Goal: Task Accomplishment & Management: Complete application form

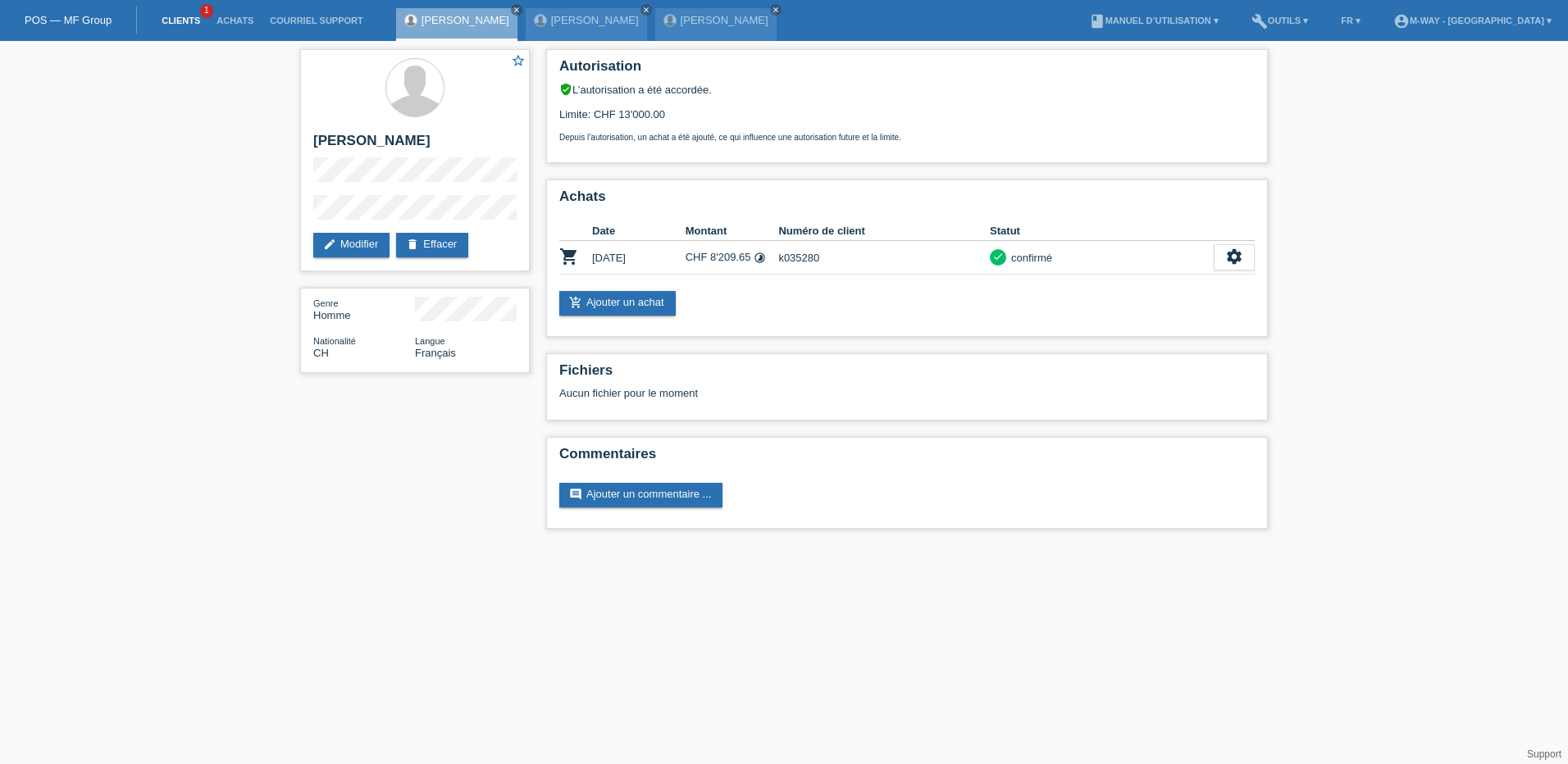
click at [170, 16] on link "Clients" at bounding box center [181, 20] width 55 height 10
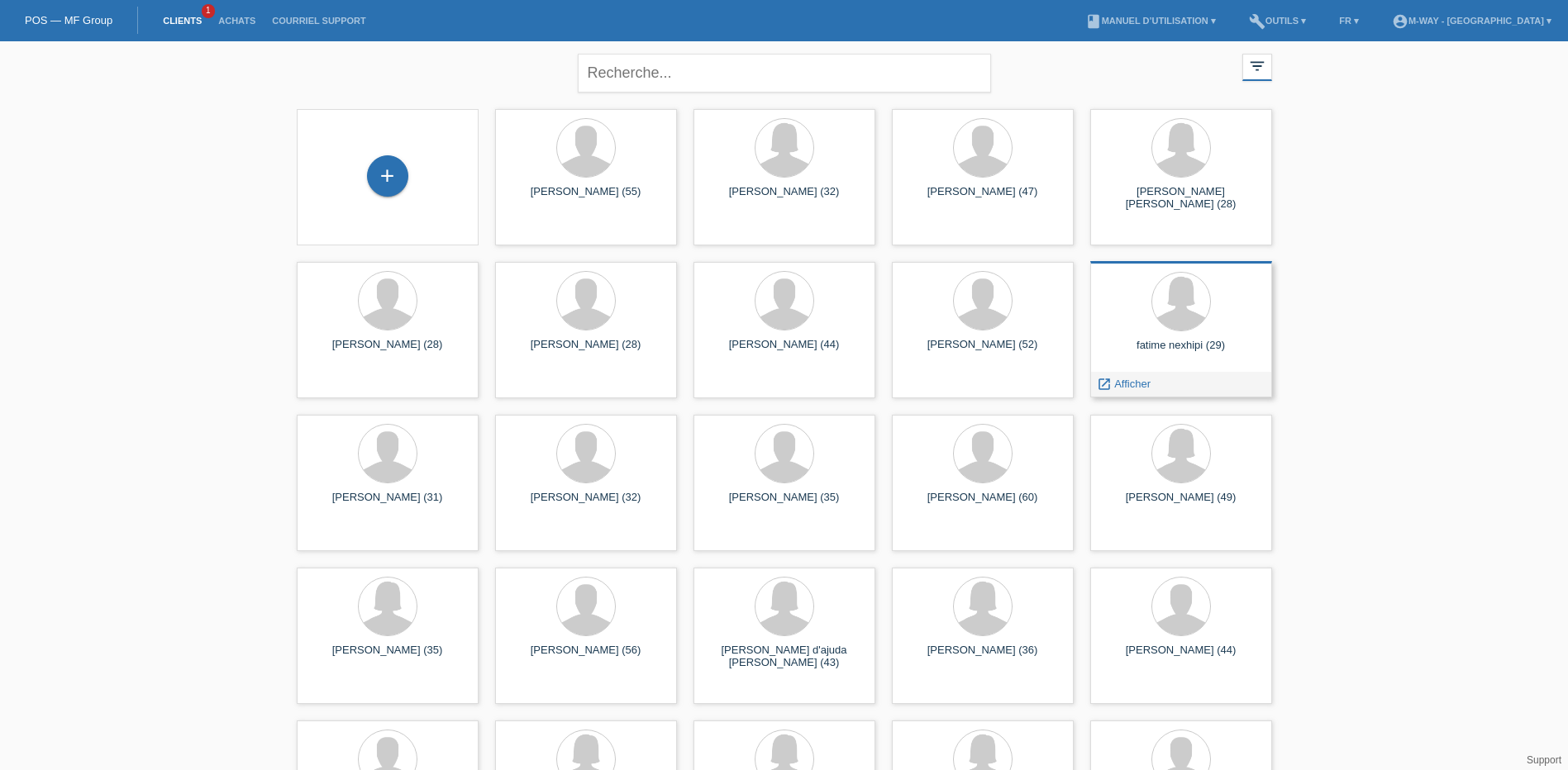
click at [1175, 346] on div "fatime nexhipi (29)" at bounding box center [1181, 353] width 156 height 27
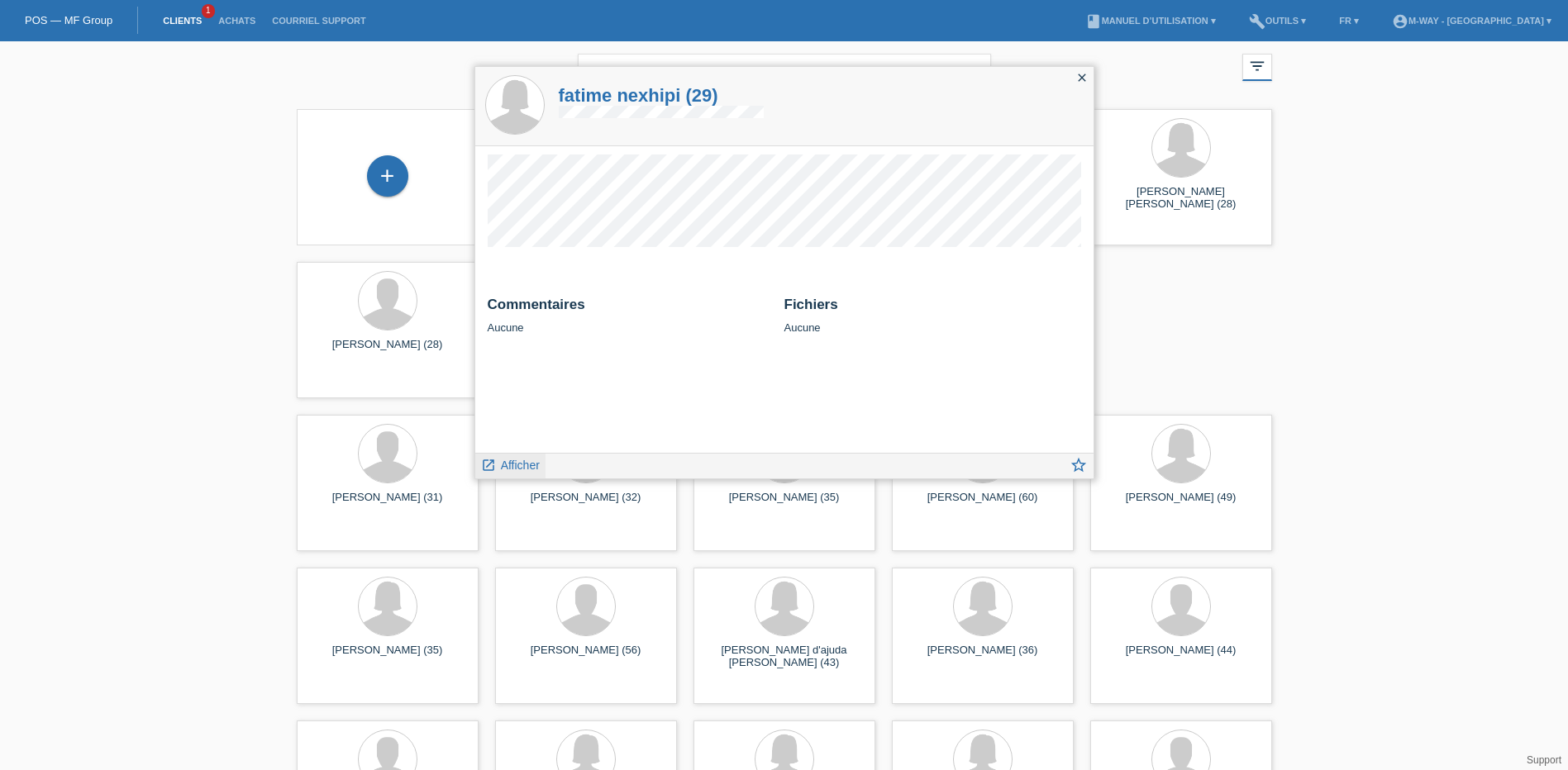
click at [511, 468] on span "Afficher" at bounding box center [521, 465] width 39 height 13
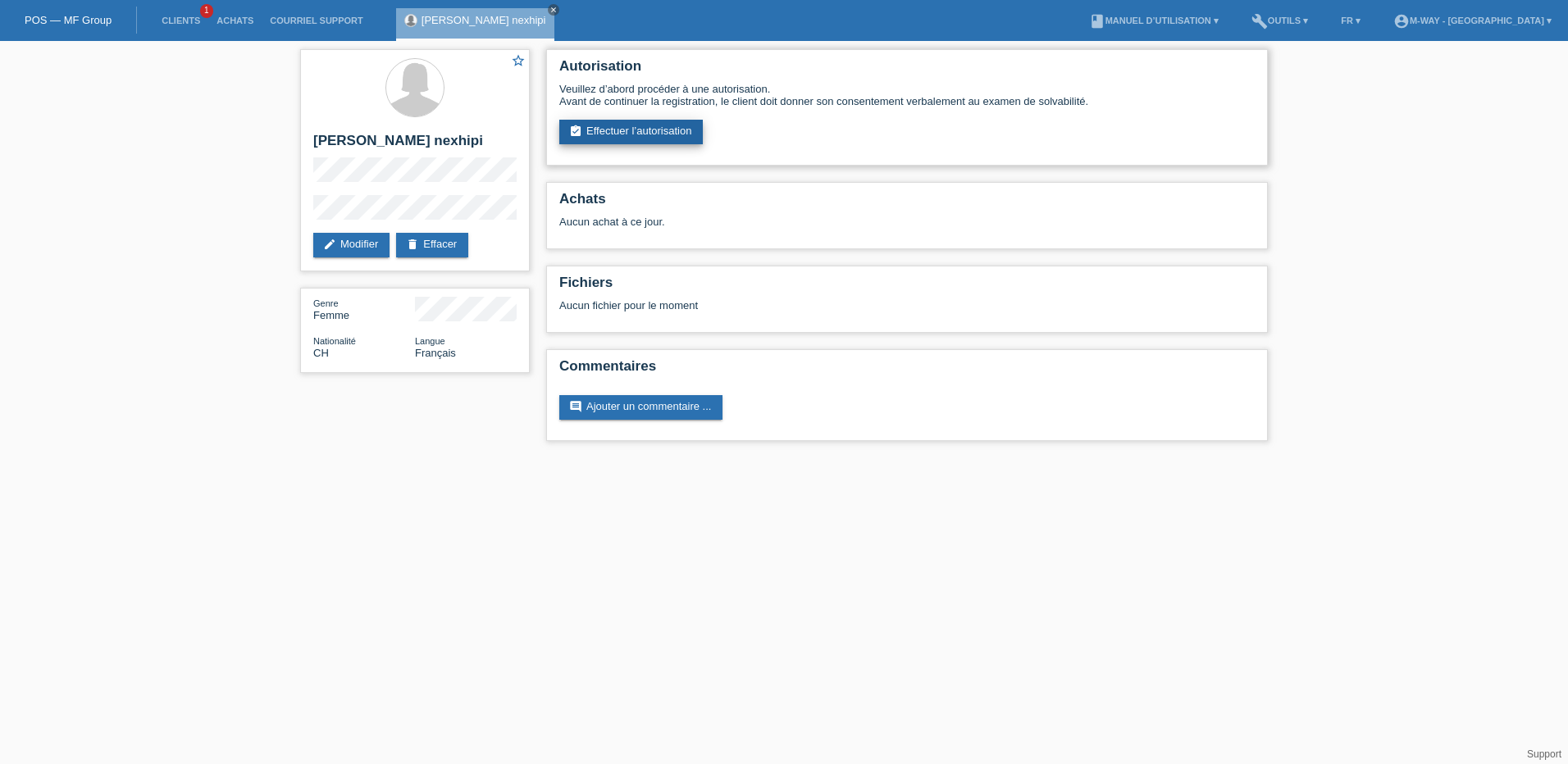
click at [625, 135] on link "assignment_turned_in Effectuer l’autorisation" at bounding box center [631, 132] width 143 height 25
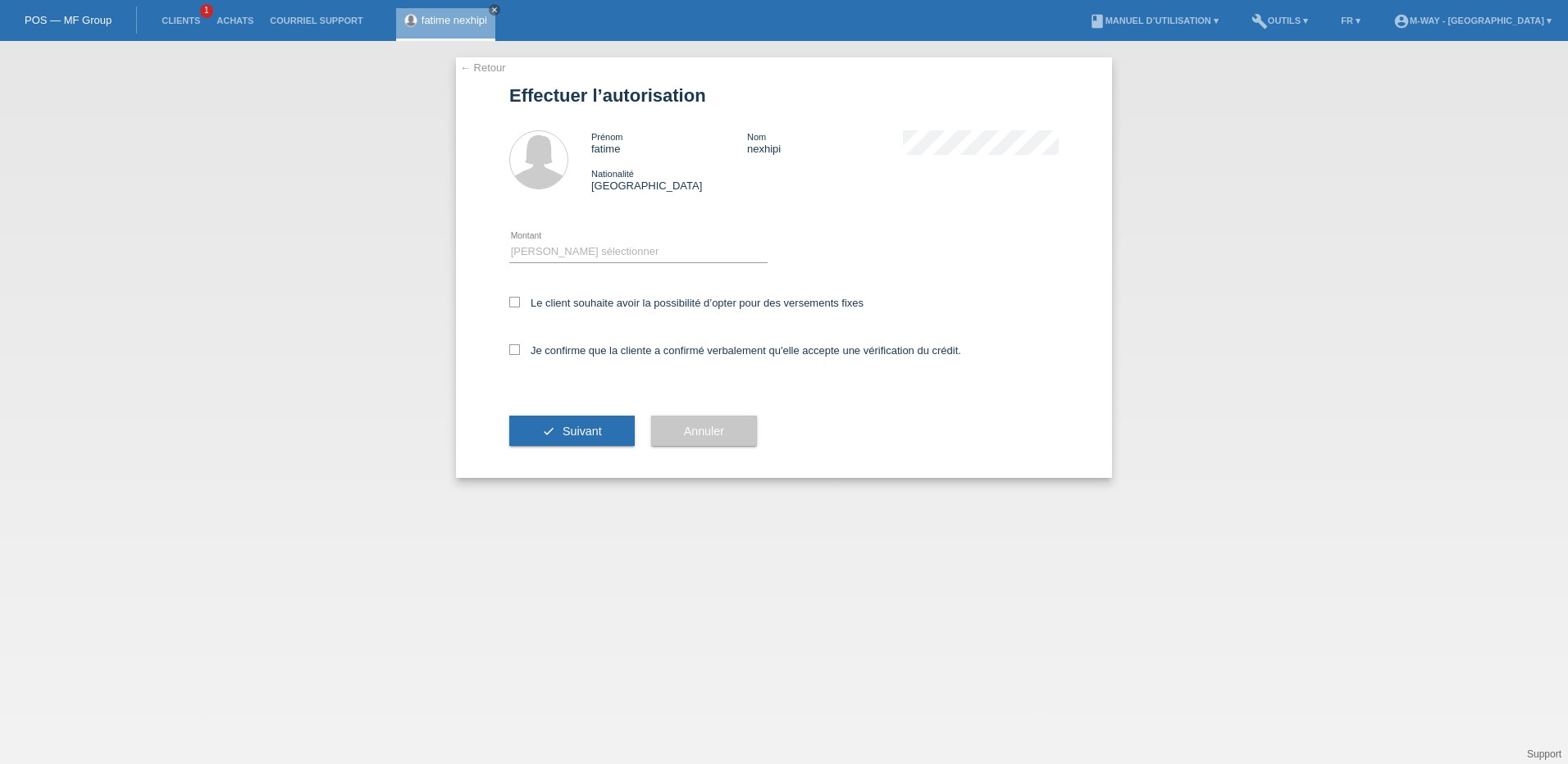
click at [606, 241] on div "Veuillez sélectionner CHF 1.00 - CHF 499.00 CHF 500.00 - CHF 1'999.00 CHF 2'000…" at bounding box center [639, 252] width 258 height 56
click at [631, 250] on select "Veuillez sélectionner CHF 1.00 - CHF 499.00 CHF 500.00 - CHF 1'999.00 CHF 2'000…" at bounding box center [639, 252] width 258 height 19
select select "3"
click at [510, 242] on select "Veuillez sélectionner CHF 1.00 - CHF 499.00 CHF 500.00 - CHF 1'999.00 CHF 2'000…" at bounding box center [639, 252] width 258 height 19
click at [519, 301] on icon at bounding box center [515, 302] width 11 height 11
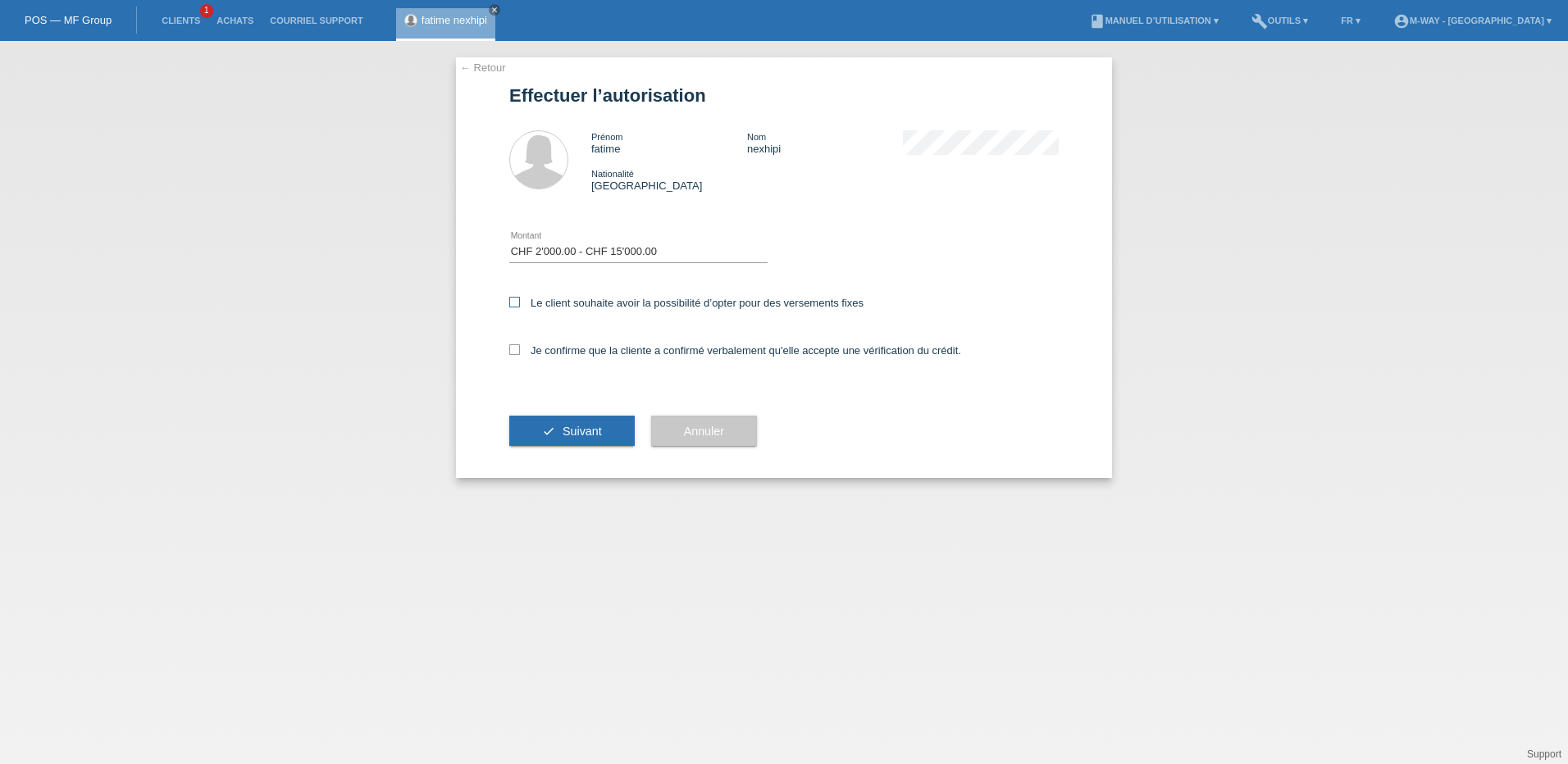
click at [519, 301] on input "Le client souhaite avoir la possibilité d’opter pour des versements fixes" at bounding box center [515, 302] width 11 height 11
checkbox input "true"
click at [510, 349] on icon at bounding box center [515, 350] width 11 height 11
click at [510, 349] on input "Je confirme que la cliente a confirmé verbalement qu'elle accepte une vérificat…" at bounding box center [515, 350] width 11 height 11
checkbox input "true"
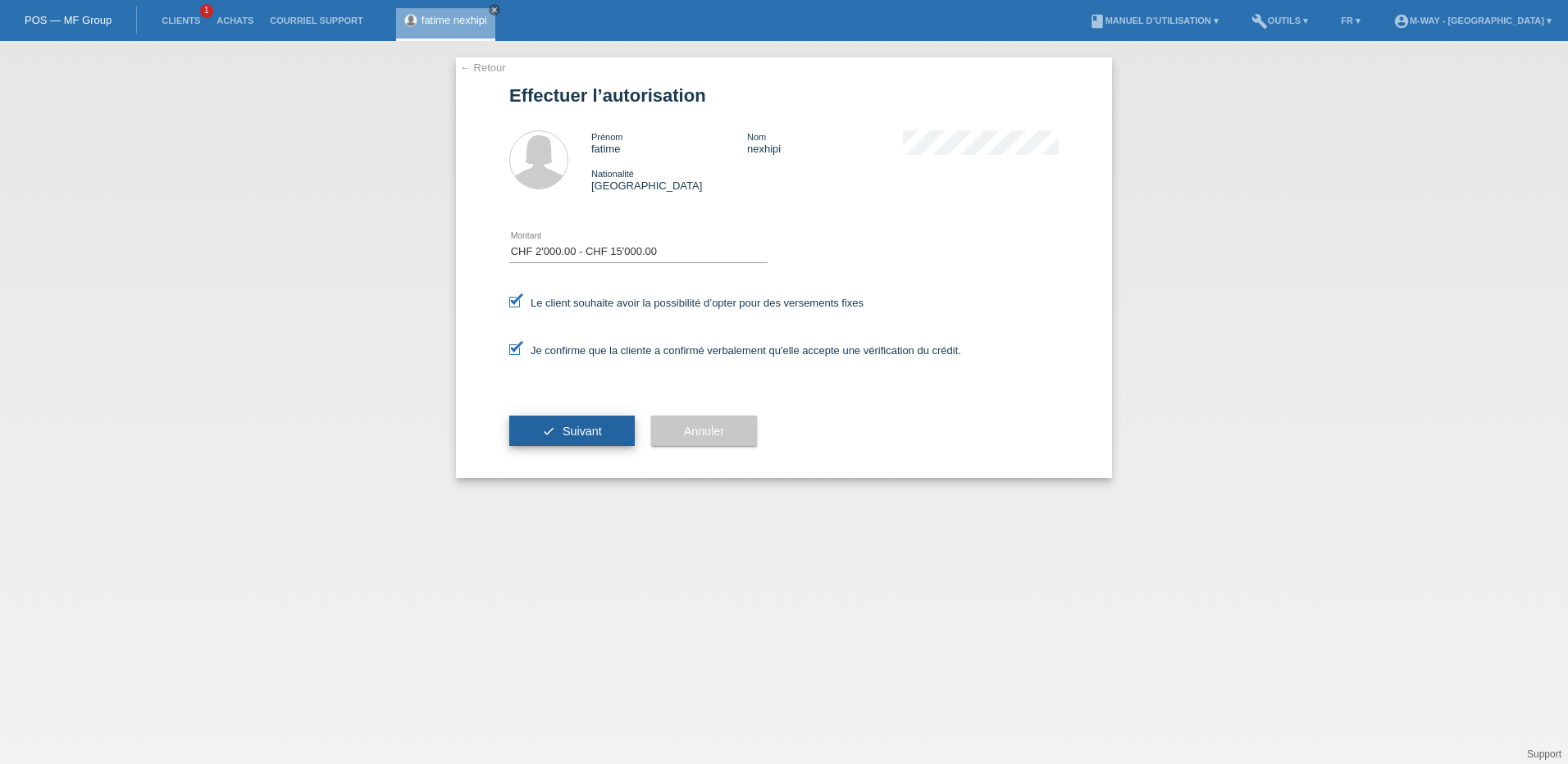
click at [586, 427] on span "Suivant" at bounding box center [582, 431] width 40 height 13
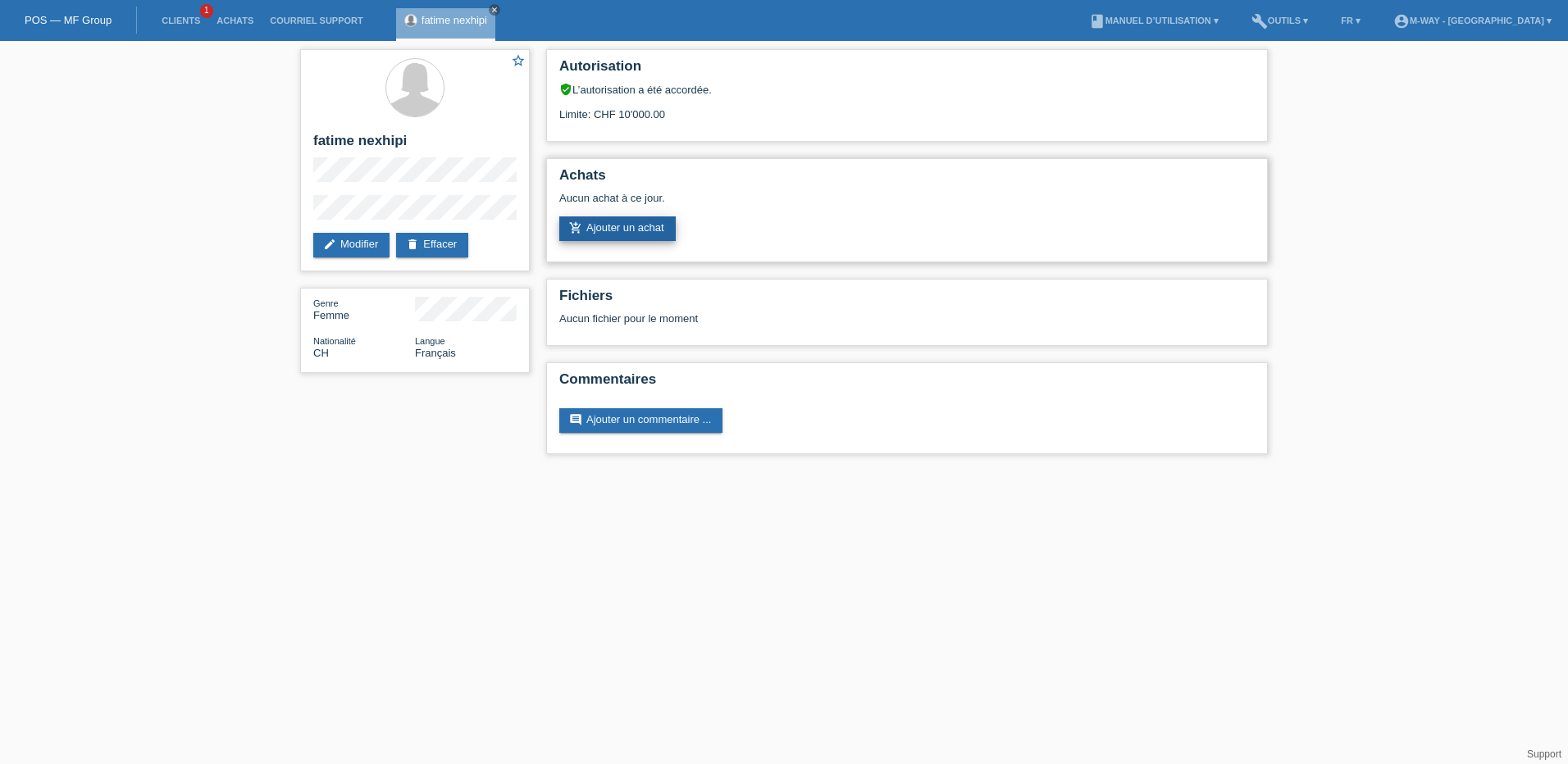
click at [637, 228] on link "add_shopping_cart Ajouter un achat" at bounding box center [617, 229] width 117 height 25
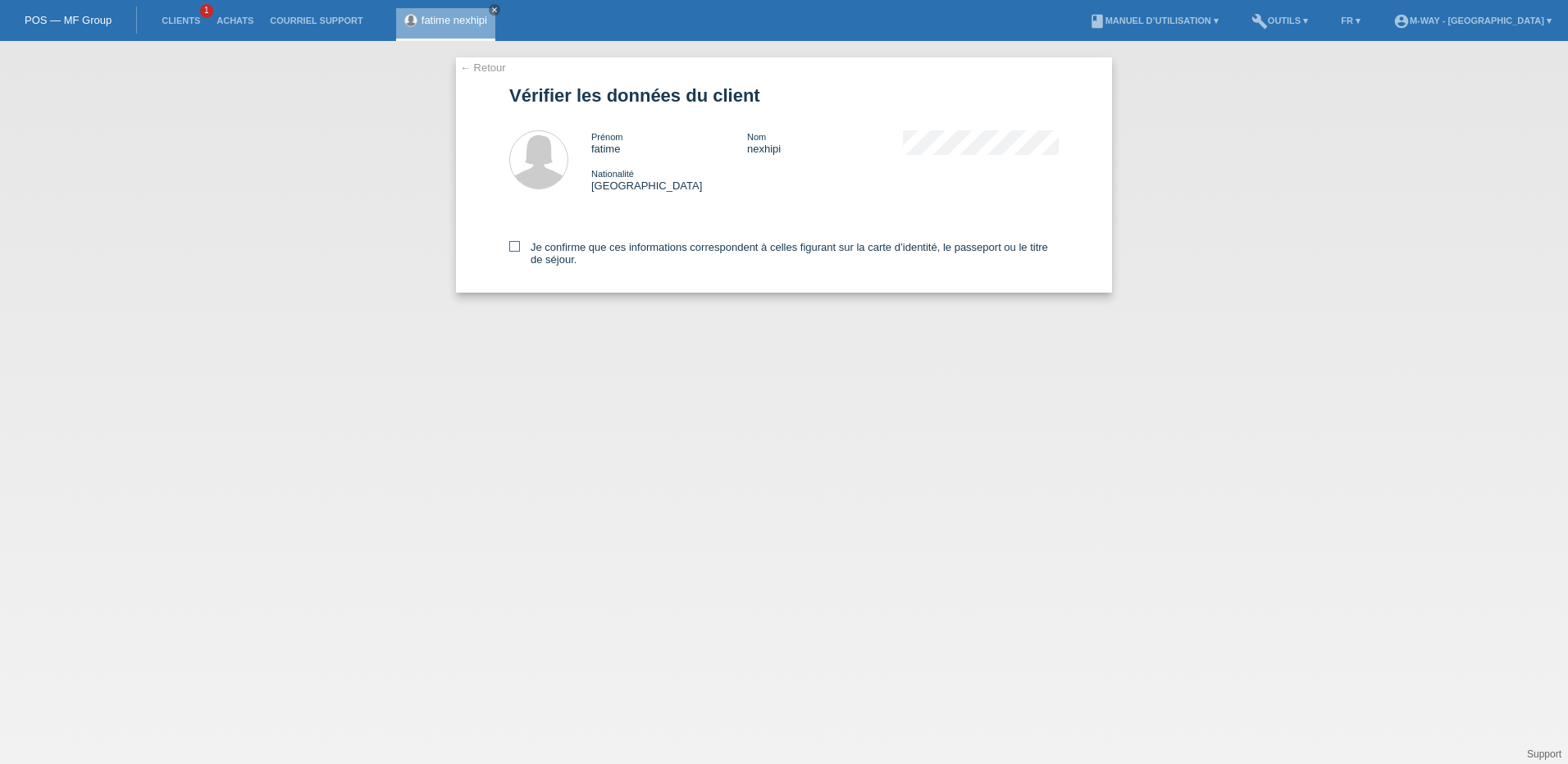
click at [516, 246] on icon at bounding box center [515, 246] width 11 height 11
click at [516, 246] on input "Je confirme que ces informations correspondent à celles figurant sur la carte d…" at bounding box center [515, 246] width 11 height 11
checkbox input "true"
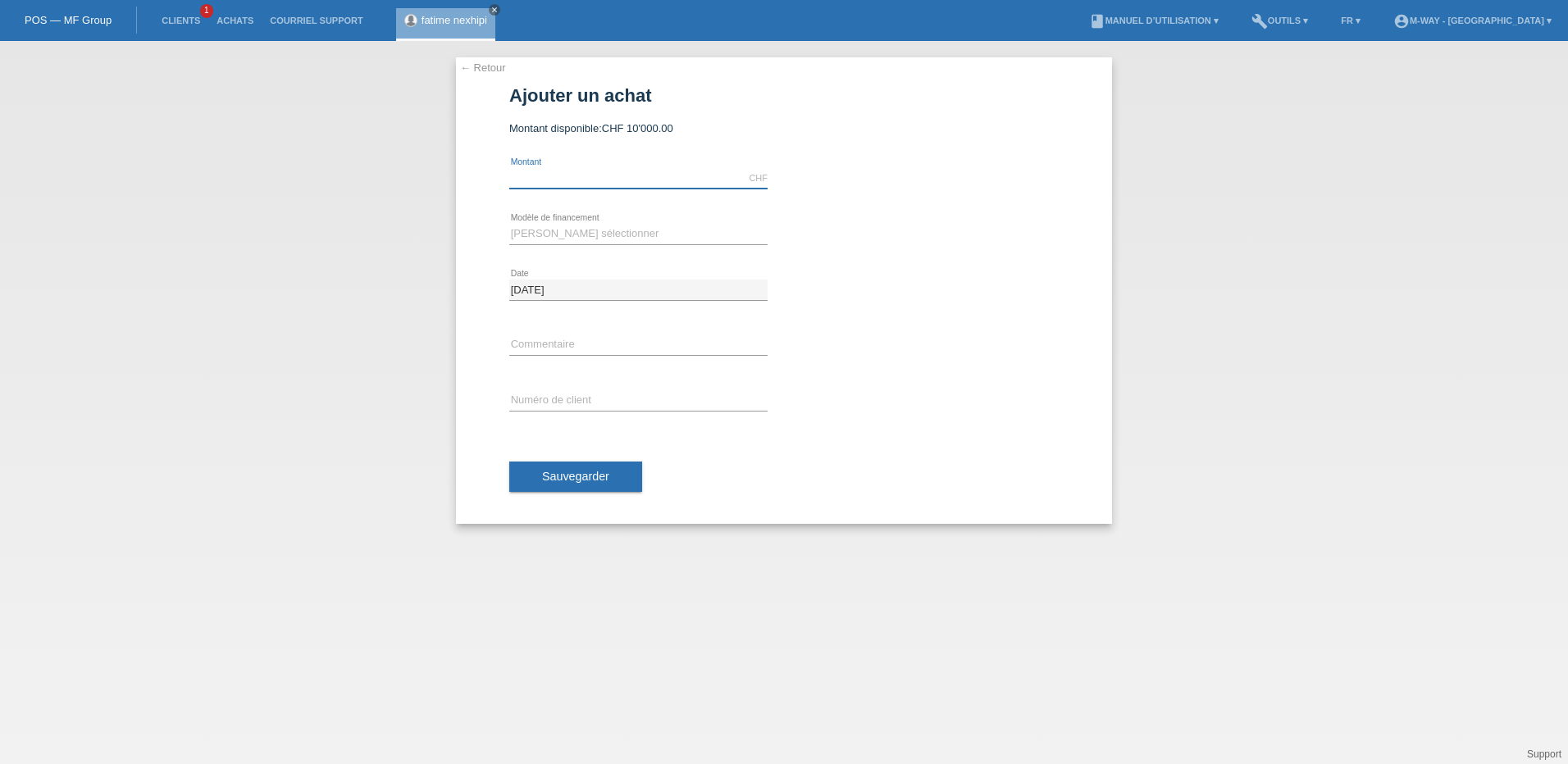
click at [572, 170] on input "text" at bounding box center [639, 178] width 258 height 20
type input "2699.10"
click at [602, 231] on select "Veuillez sélectionner Taux fixes Achat sur facture avec paiement partiel" at bounding box center [639, 233] width 258 height 19
select select "77"
click at [510, 223] on select "Veuillez sélectionner Taux fixes Achat sur facture avec paiement partiel" at bounding box center [639, 233] width 258 height 19
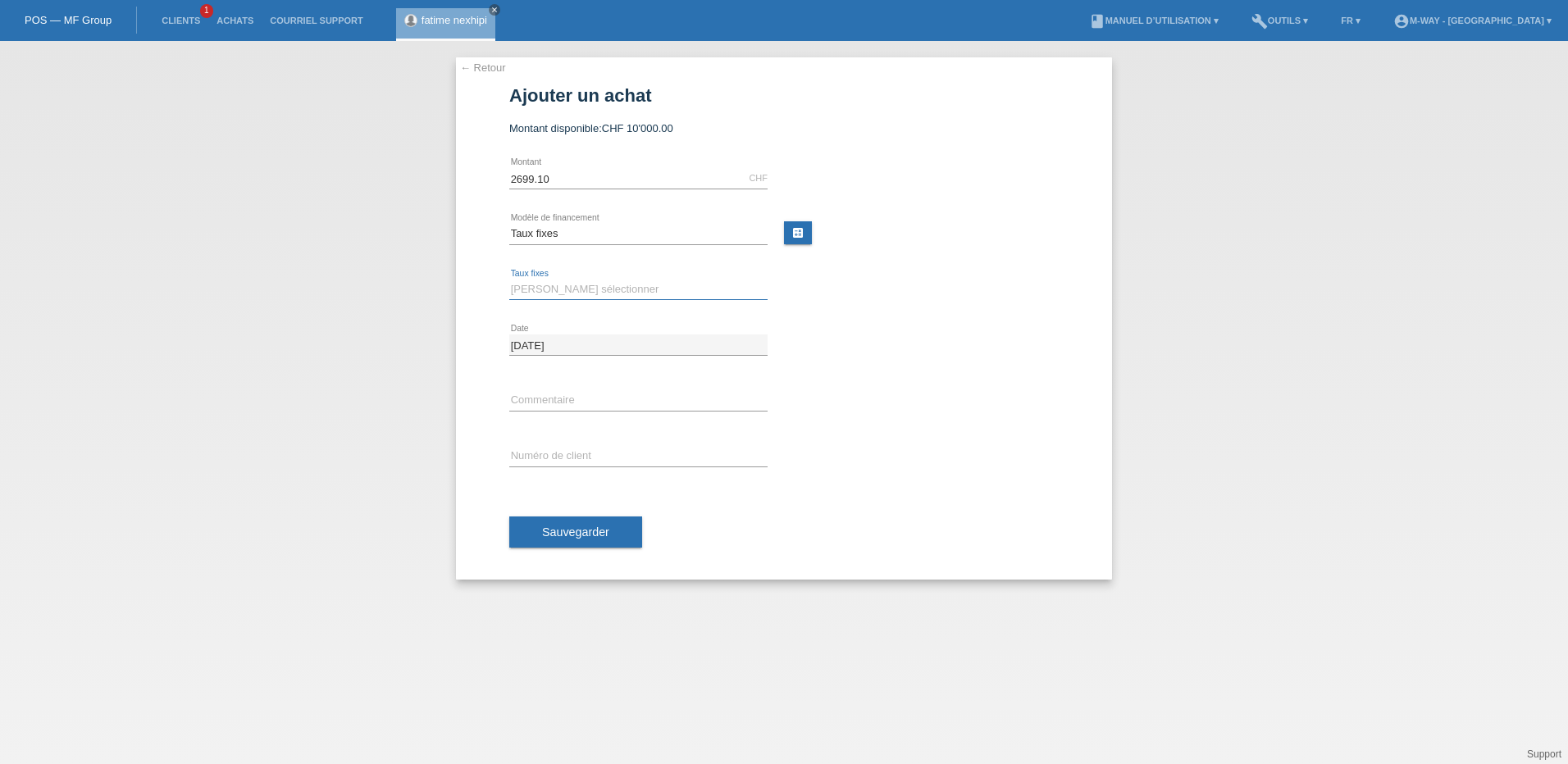
click at [579, 290] on select "Veuillez sélectionner 4 versements 5 versements 6 versements 7 versements 8 ver…" at bounding box center [639, 290] width 258 height 19
select select "202"
click at [510, 280] on select "Veuillez sélectionner 4 versements 5 versements 6 versements 7 versements 8 ver…" at bounding box center [639, 290] width 258 height 19
click at [572, 450] on input "text" at bounding box center [639, 456] width 258 height 20
type input "k034938"
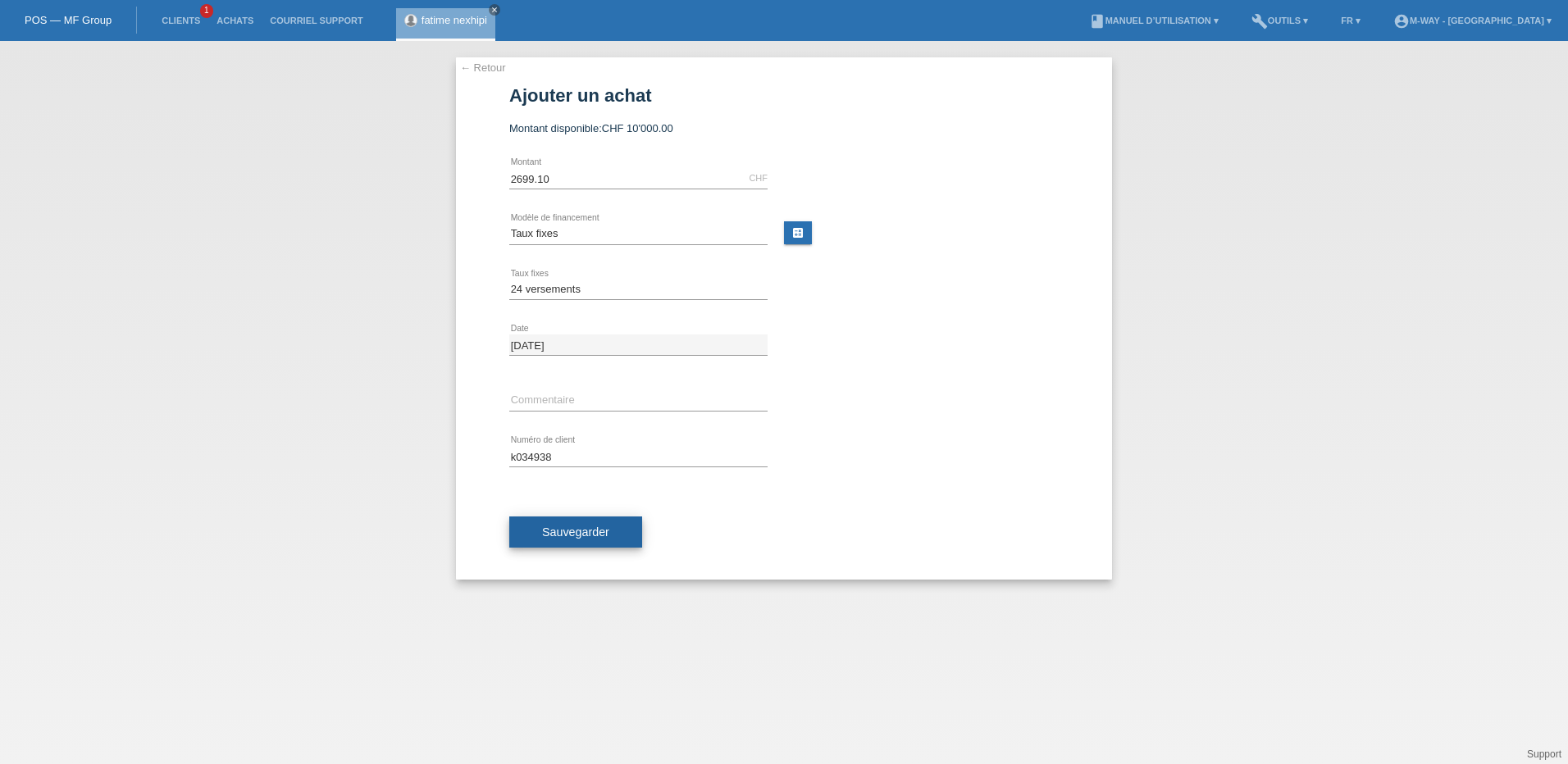
click at [601, 541] on button "Sauvegarder" at bounding box center [576, 532] width 133 height 31
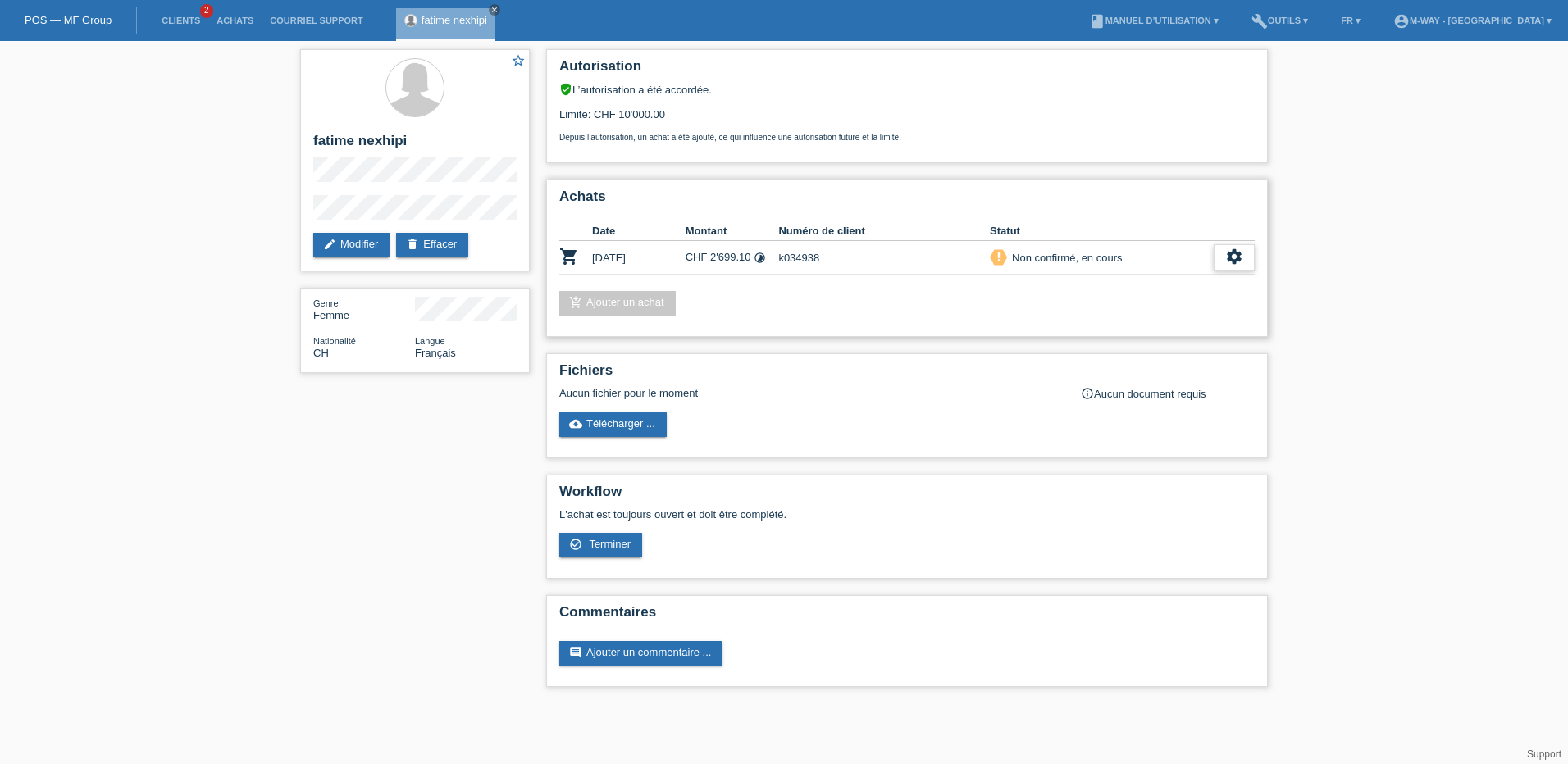
click at [1226, 255] on icon "settings" at bounding box center [1234, 256] width 18 height 18
click at [1154, 334] on div "check_circle_outline Terminer" at bounding box center [1163, 333] width 181 height 25
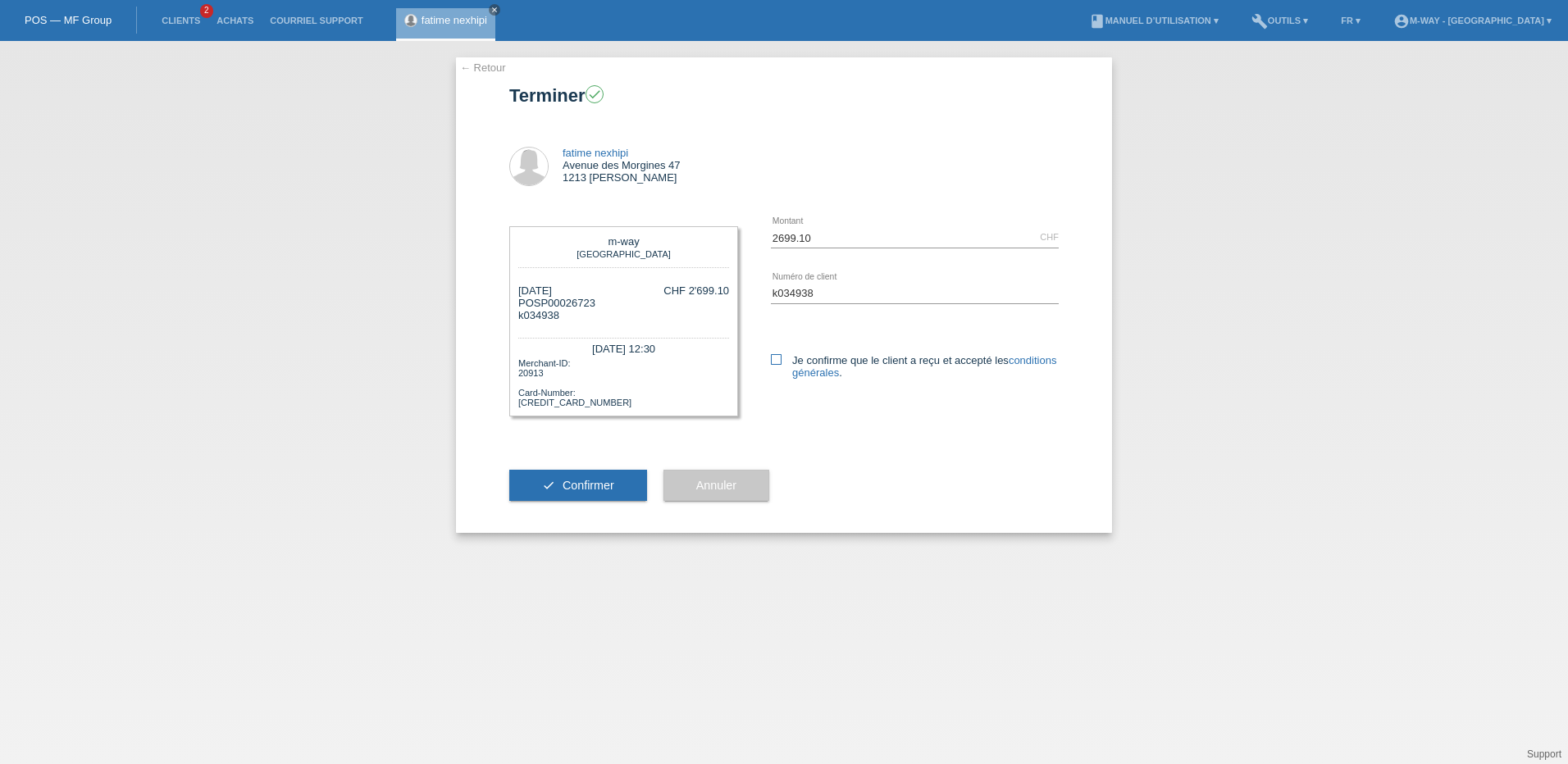
click at [776, 359] on icon at bounding box center [776, 359] width 11 height 11
click at [776, 359] on input "Je confirme que le client a reçu et accepté les conditions générales ." at bounding box center [776, 359] width 11 height 11
checkbox input "true"
click at [581, 482] on span "Confirmer" at bounding box center [588, 485] width 51 height 13
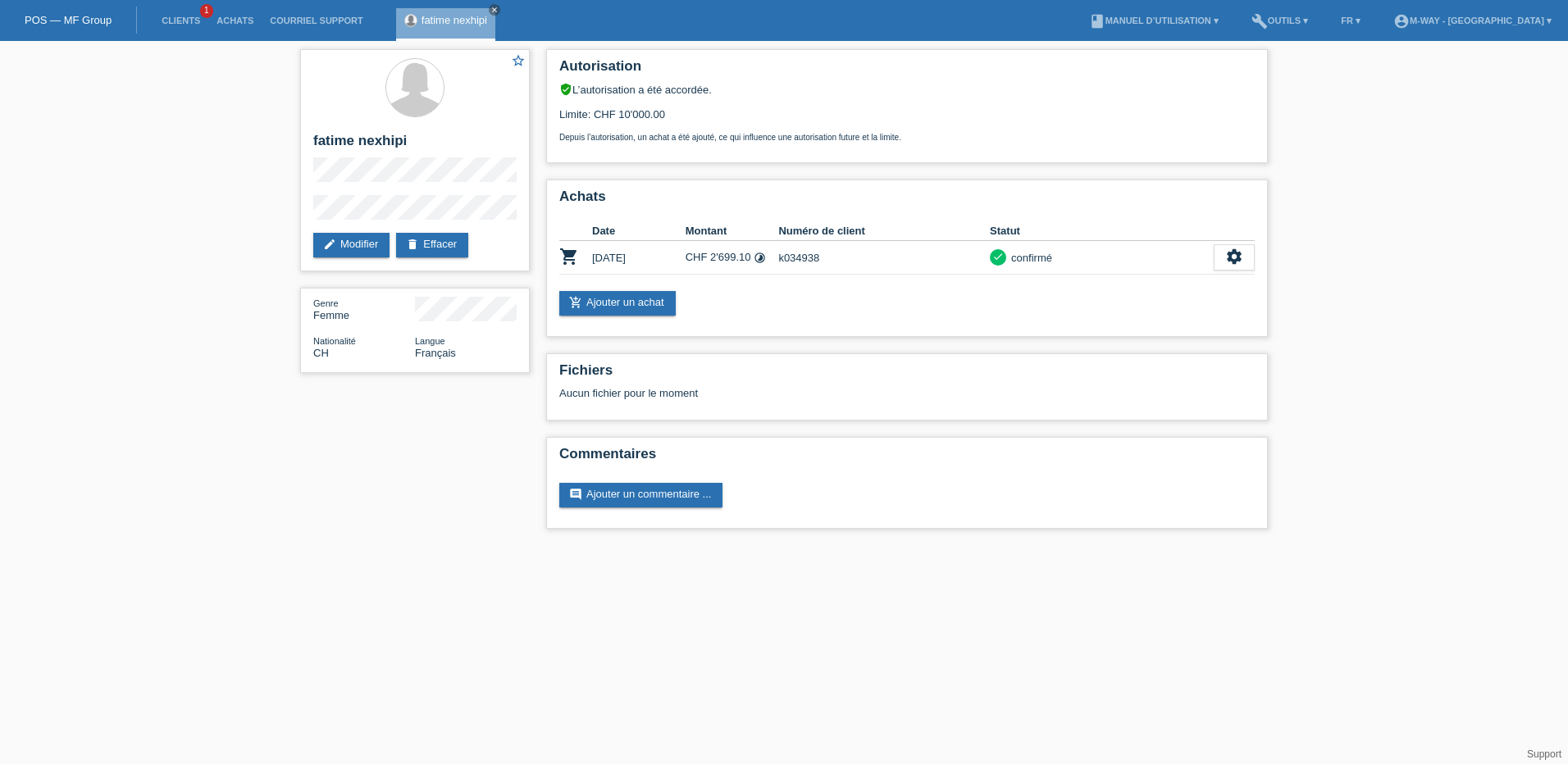
click at [51, 20] on link "POS — MF Group" at bounding box center [68, 20] width 87 height 12
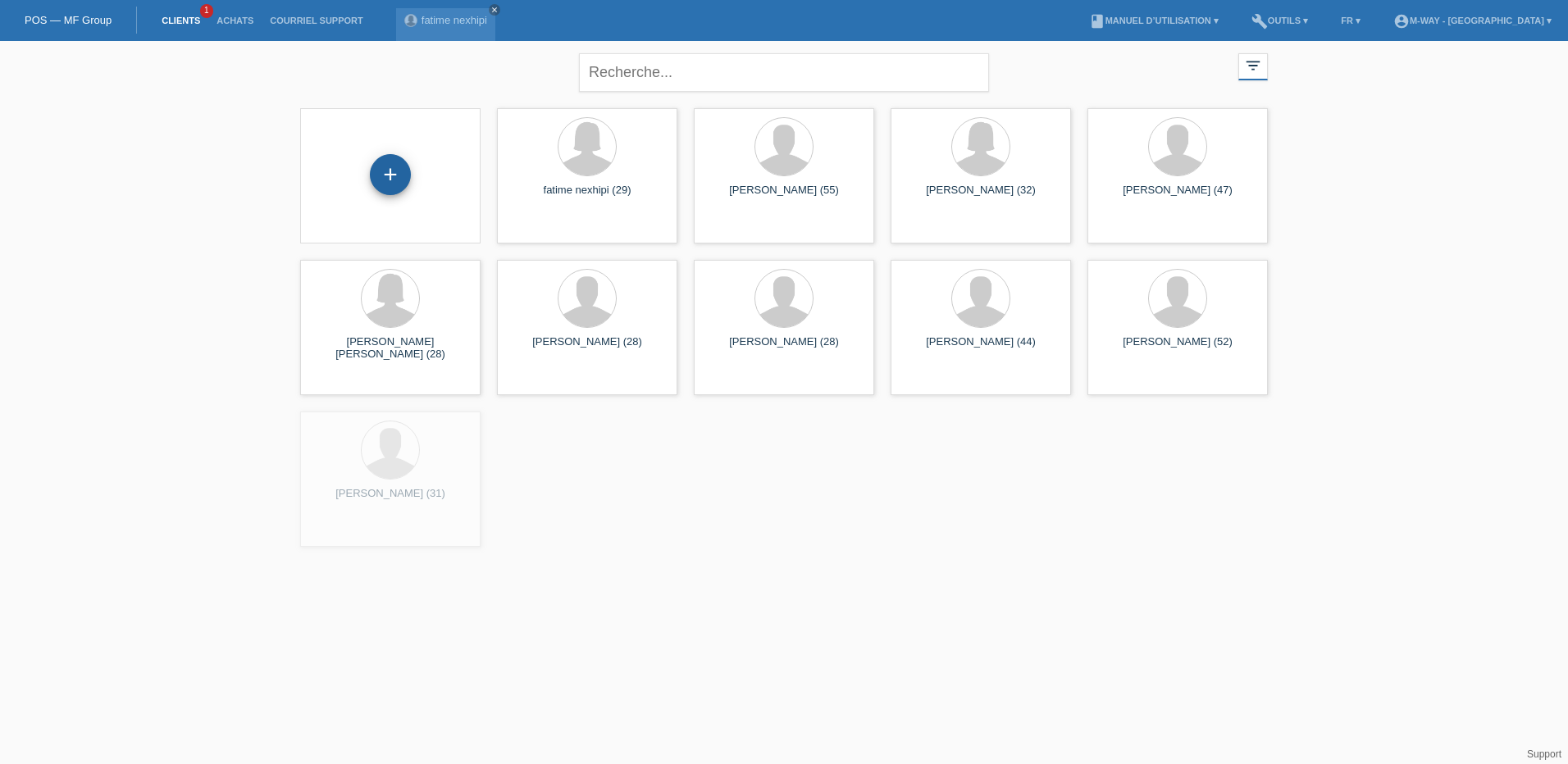
click at [389, 169] on div "+" at bounding box center [390, 175] width 41 height 41
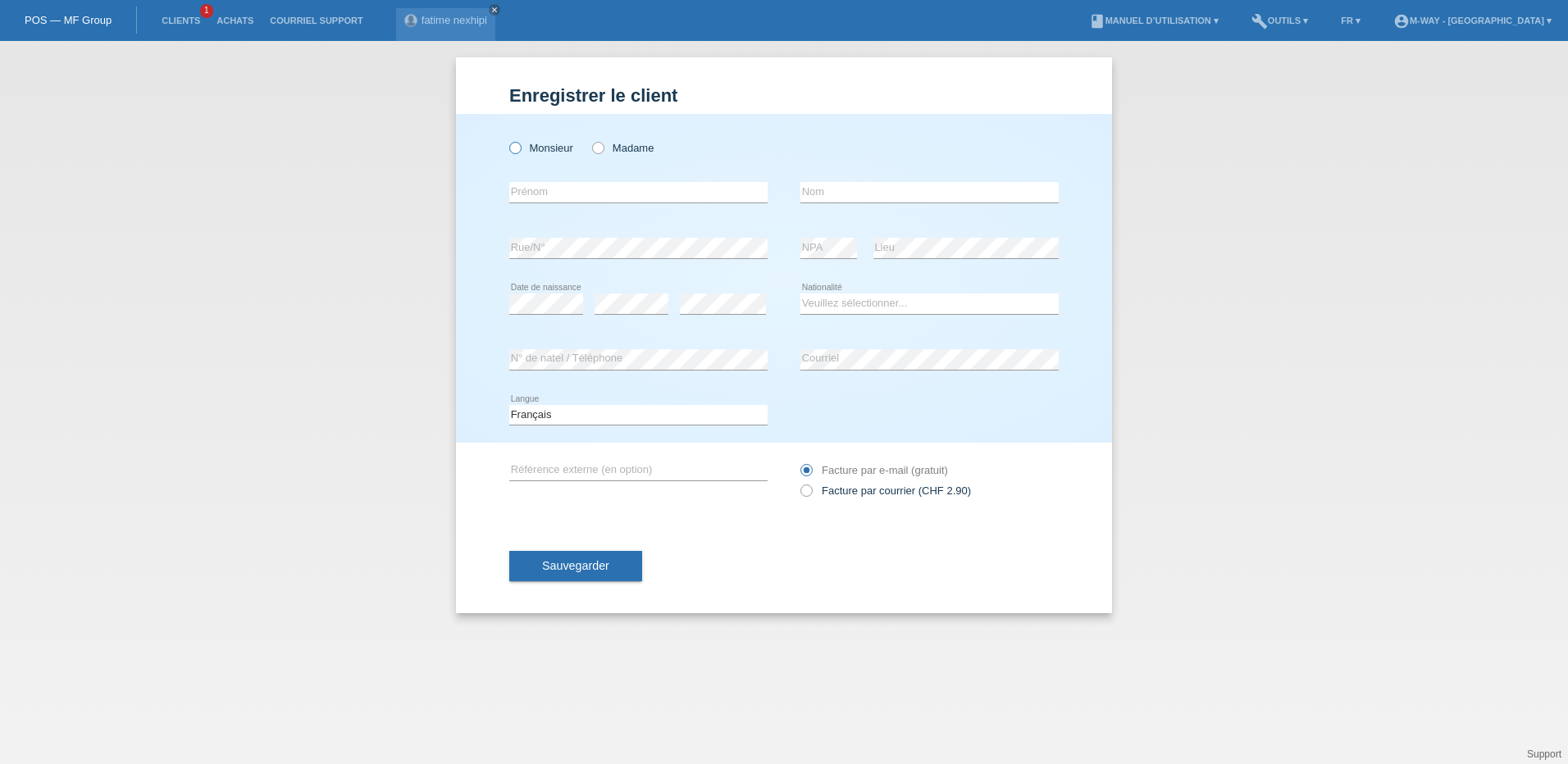
click at [507, 140] on icon at bounding box center [507, 140] width 0 height 0
click at [519, 144] on input "Monsieur" at bounding box center [515, 148] width 11 height 11
radio input "true"
click at [526, 197] on input "text" at bounding box center [639, 192] width 258 height 20
type input "[PERSON_NAME]"
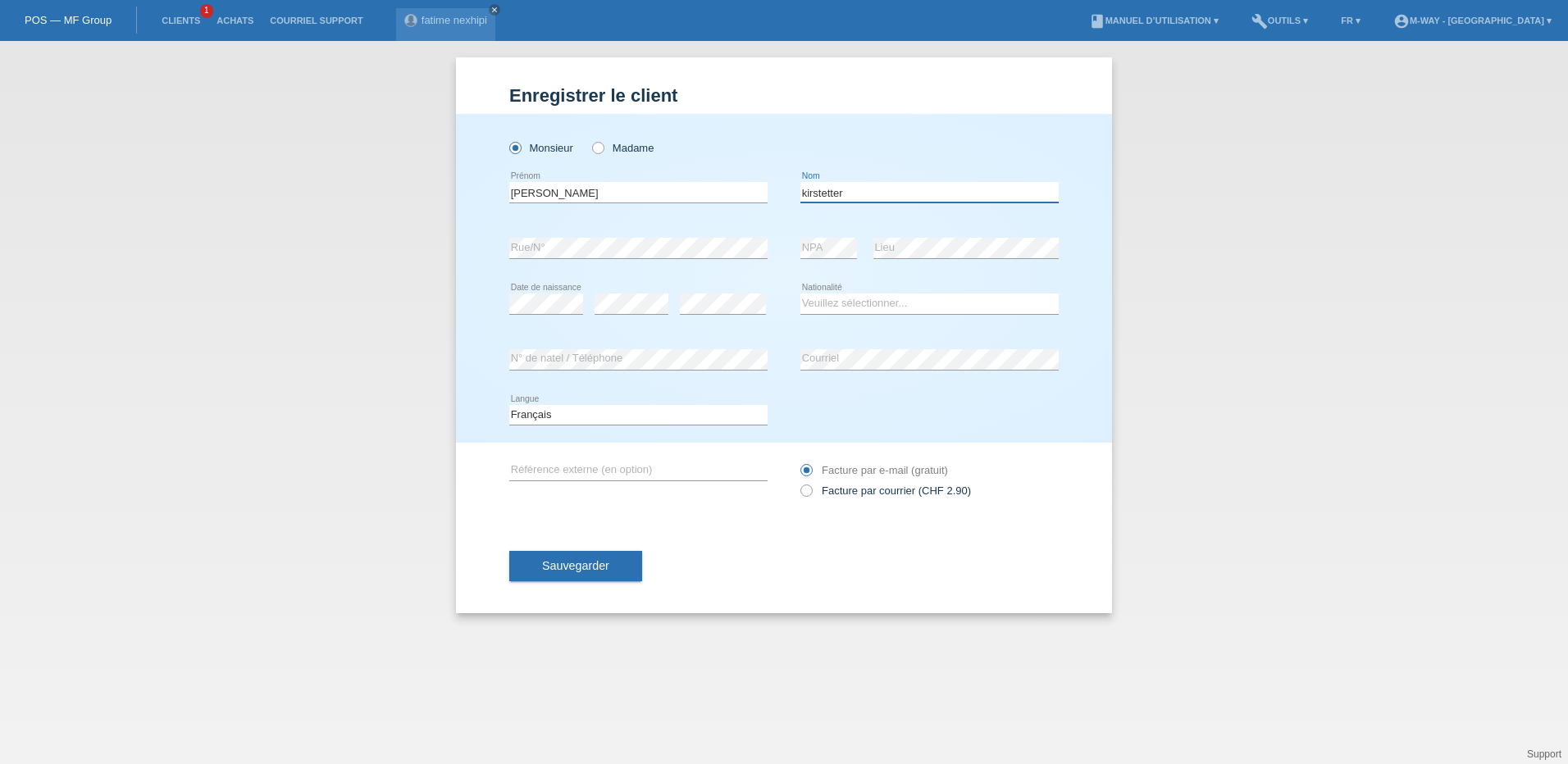
type input "kirstetter"
click at [854, 303] on select "Veuillez sélectionner... Suisse Allemagne Autriche Liechtenstein ------------ A…" at bounding box center [929, 303] width 258 height 19
select select "FR"
click at [800, 293] on select "Veuillez sélectionner... Suisse Allemagne Autriche Liechtenstein ------------ A…" at bounding box center [929, 303] width 258 height 19
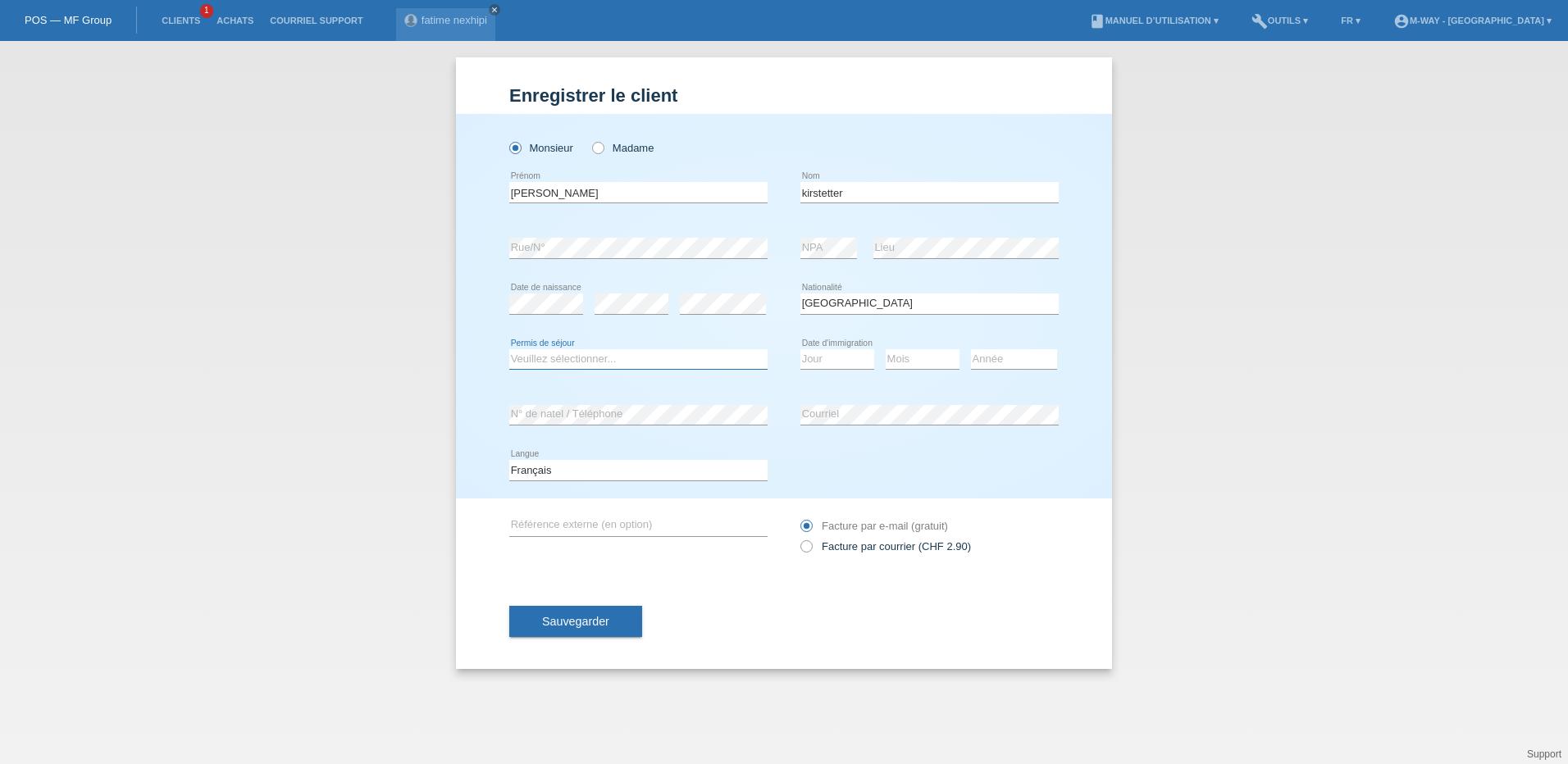
click at [528, 362] on select "Veuillez sélectionner... C B B - Statut de réfugié Autre" at bounding box center [639, 359] width 258 height 19
select select "C"
click at [510, 350] on select "Veuillez sélectionner... C B B - Statut de réfugié Autre" at bounding box center [639, 359] width 258 height 19
click at [822, 358] on select "Jour 01 02 03 04 05 06 07 08 09 10 11" at bounding box center [837, 359] width 74 height 19
select select "01"
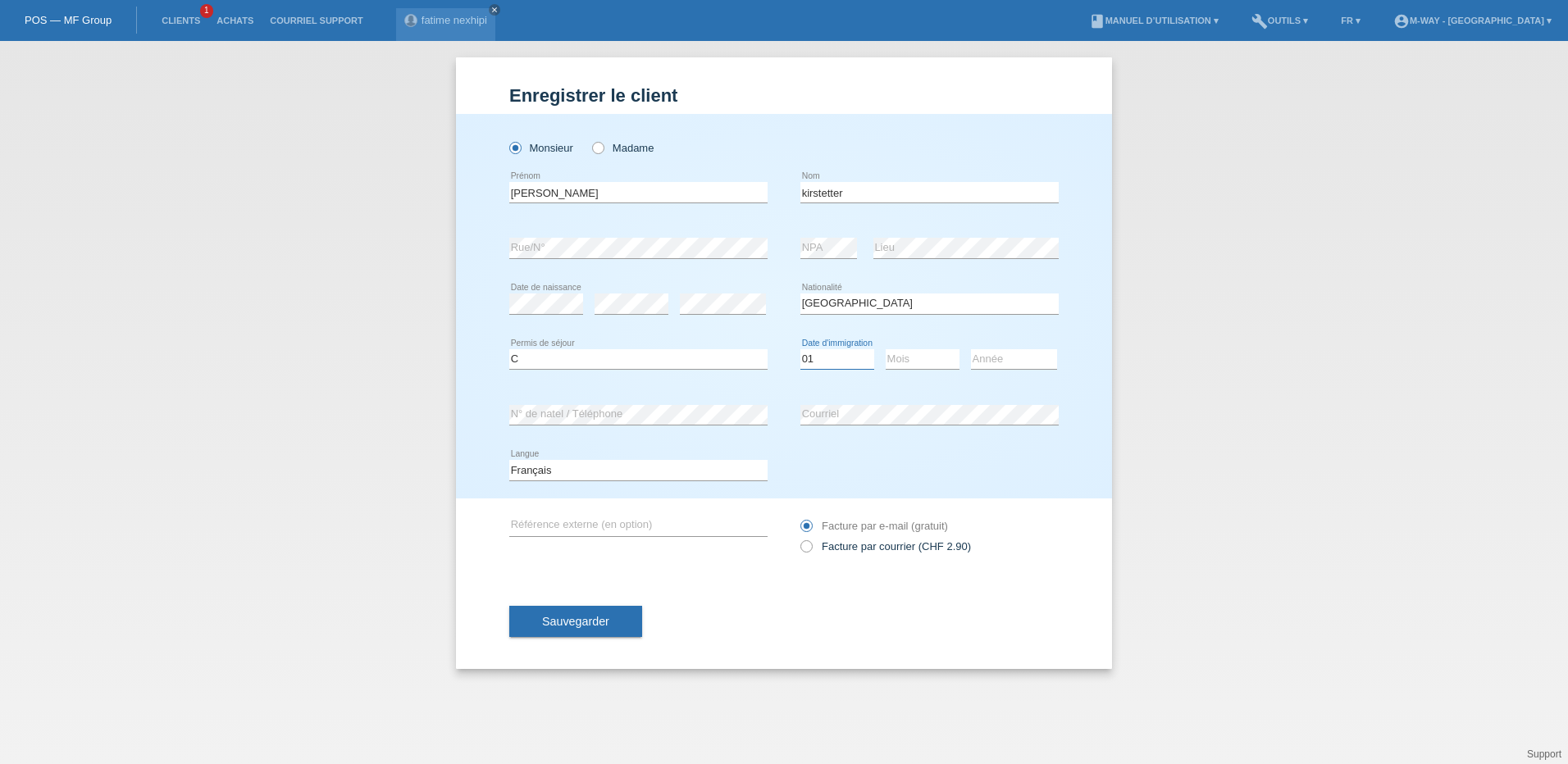
click at [800, 350] on select "Jour 01 02 03 04 05 06 07 08 09 10 11" at bounding box center [837, 359] width 74 height 19
click at [935, 359] on select "Mois 01 02 03 04 05 06 07 08 09 10 11" at bounding box center [923, 359] width 74 height 19
select select "01"
click at [886, 350] on select "Mois 01 02 03 04 05 06 07 08 09 10 11" at bounding box center [923, 359] width 74 height 19
click at [991, 357] on select "Année 2025 2024 2023 2022 2021 2020 2019 2018 2017 2016 2015 2014 2013 2012 201…" at bounding box center [1013, 359] width 86 height 19
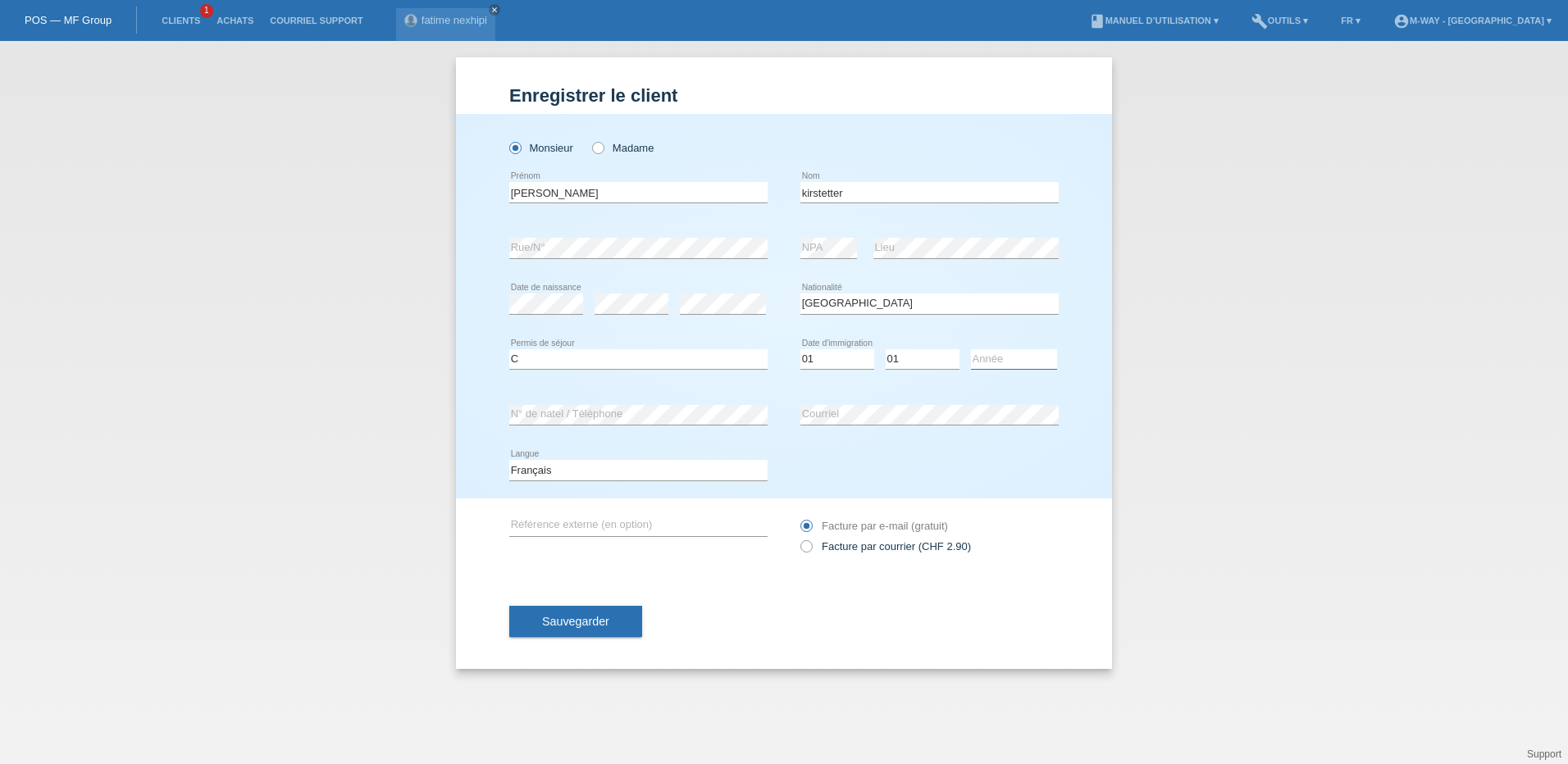
select select "2013"
click at [971, 350] on select "Année 2025 2024 2023 2022 2021 2020 2019 2018 2017 2016 2015 2014 2013 2012 201…" at bounding box center [1013, 359] width 86 height 19
click at [456, 442] on div "Monsieur Madame antoine error Prénom" at bounding box center [784, 306] width 656 height 384
click at [819, 359] on select "Jour 01 02 03 04 05 06 07 08 09 10 11" at bounding box center [837, 359] width 74 height 19
select select "16"
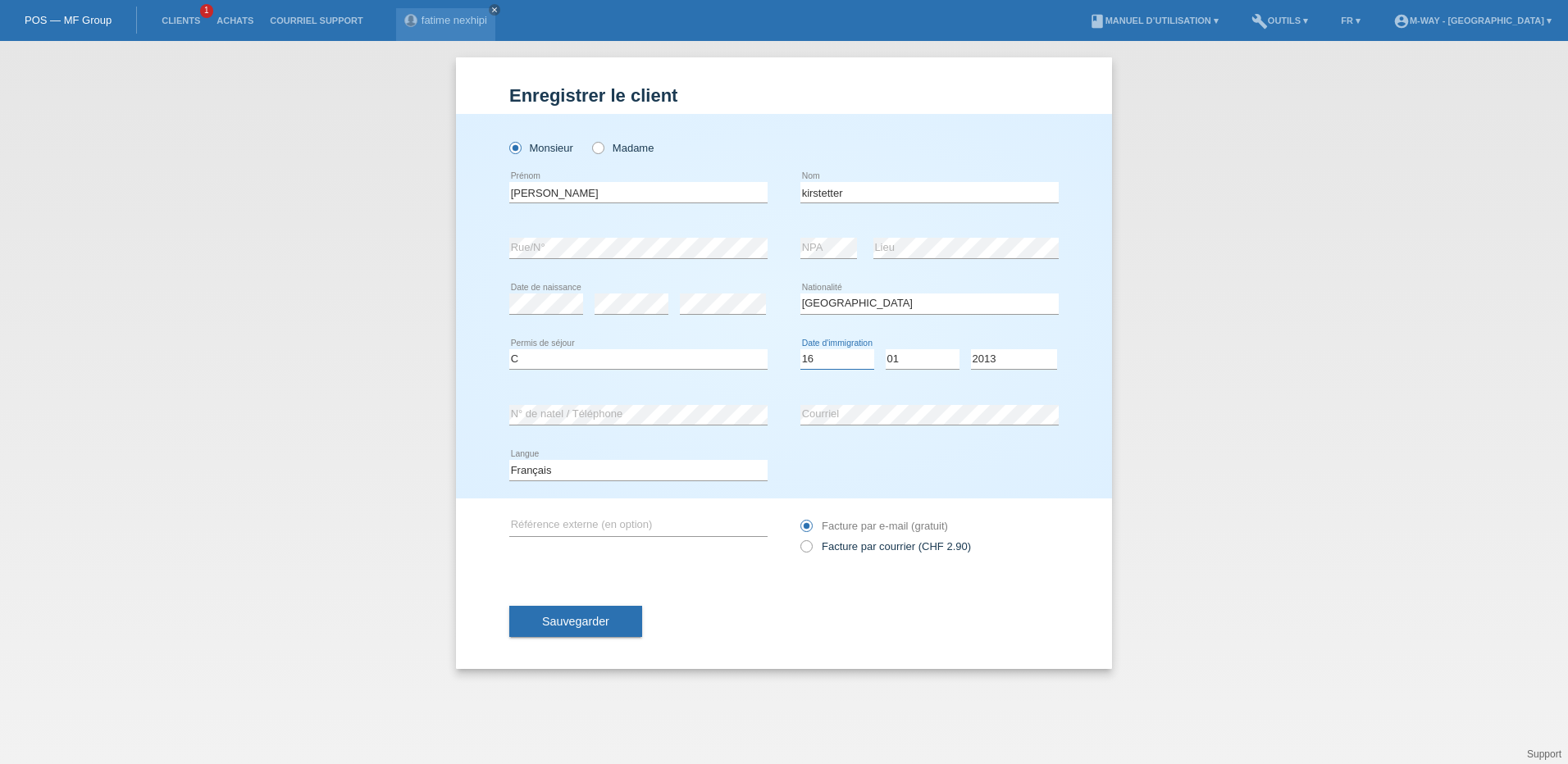
click at [800, 350] on select "Jour 01 02 03 04 05 06 07 08 09 10 11" at bounding box center [837, 359] width 74 height 19
click at [1003, 357] on select "Année 2025 2024 2023 2022 2021 2020 2019 2018 2017 2016 2015 2014 2013 2012 201…" at bounding box center [1013, 359] width 86 height 19
select select "2014"
click at [971, 350] on select "Année 2025 2024 2023 2022 2021 2020 2019 2018 2017 2016 2015 2014 2013 2012 201…" at bounding box center [1013, 359] width 86 height 19
click at [798, 447] on div "Deutsch Français Italiano English error Langue" at bounding box center [784, 470] width 549 height 56
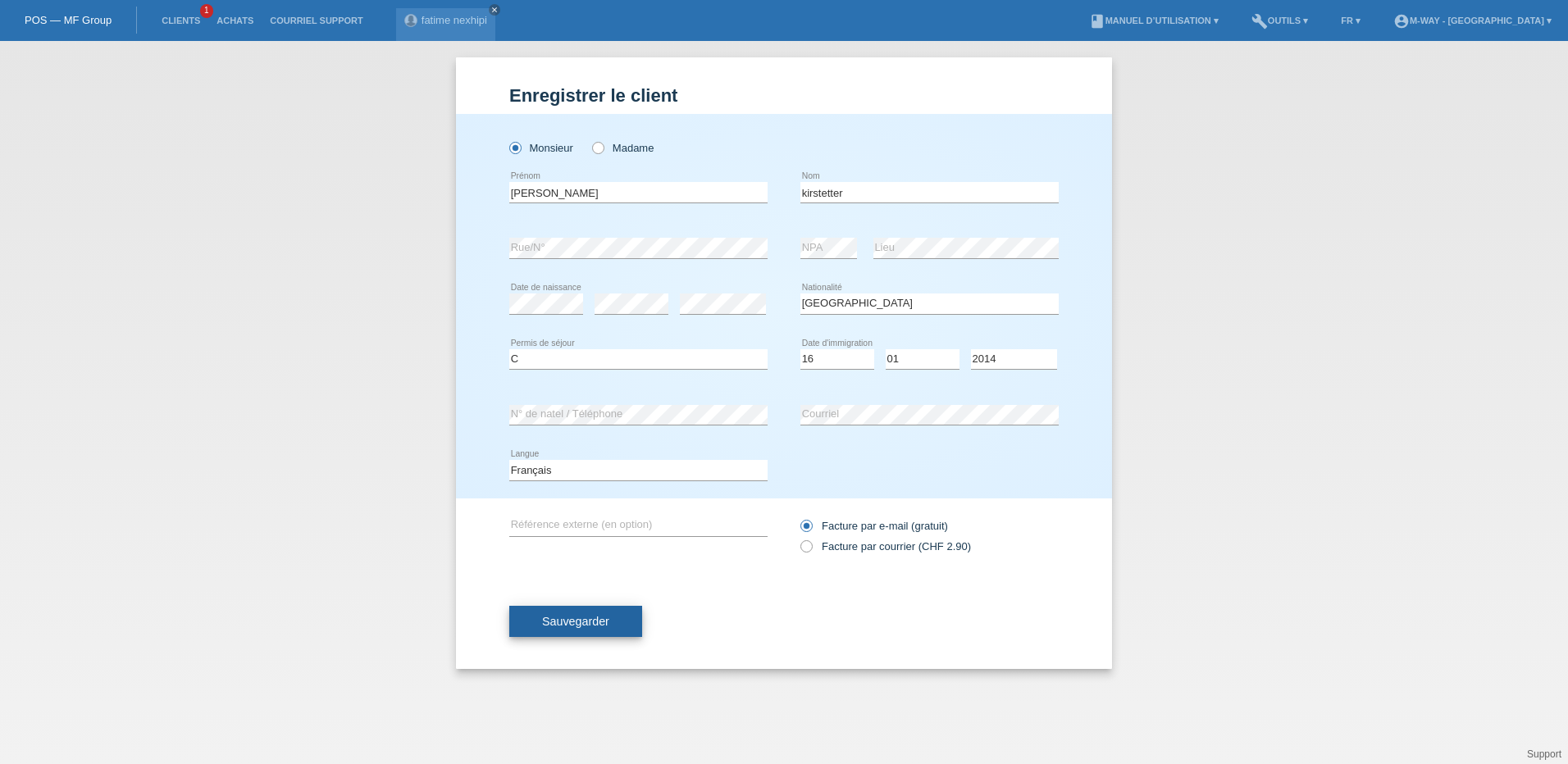
click at [604, 618] on span "Sauvegarder" at bounding box center [576, 621] width 67 height 13
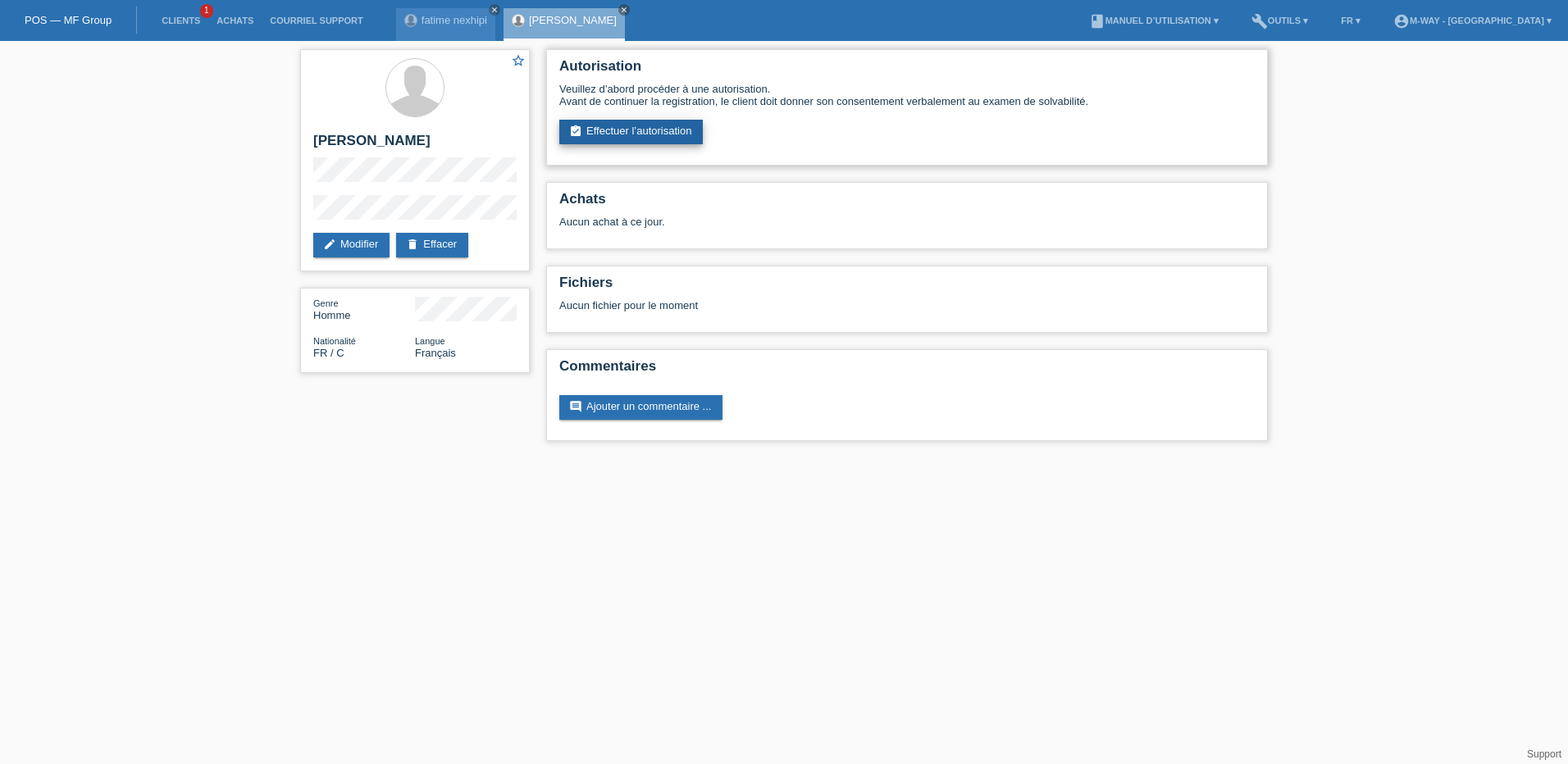
click at [648, 130] on link "assignment_turned_in Effectuer l’autorisation" at bounding box center [631, 132] width 143 height 25
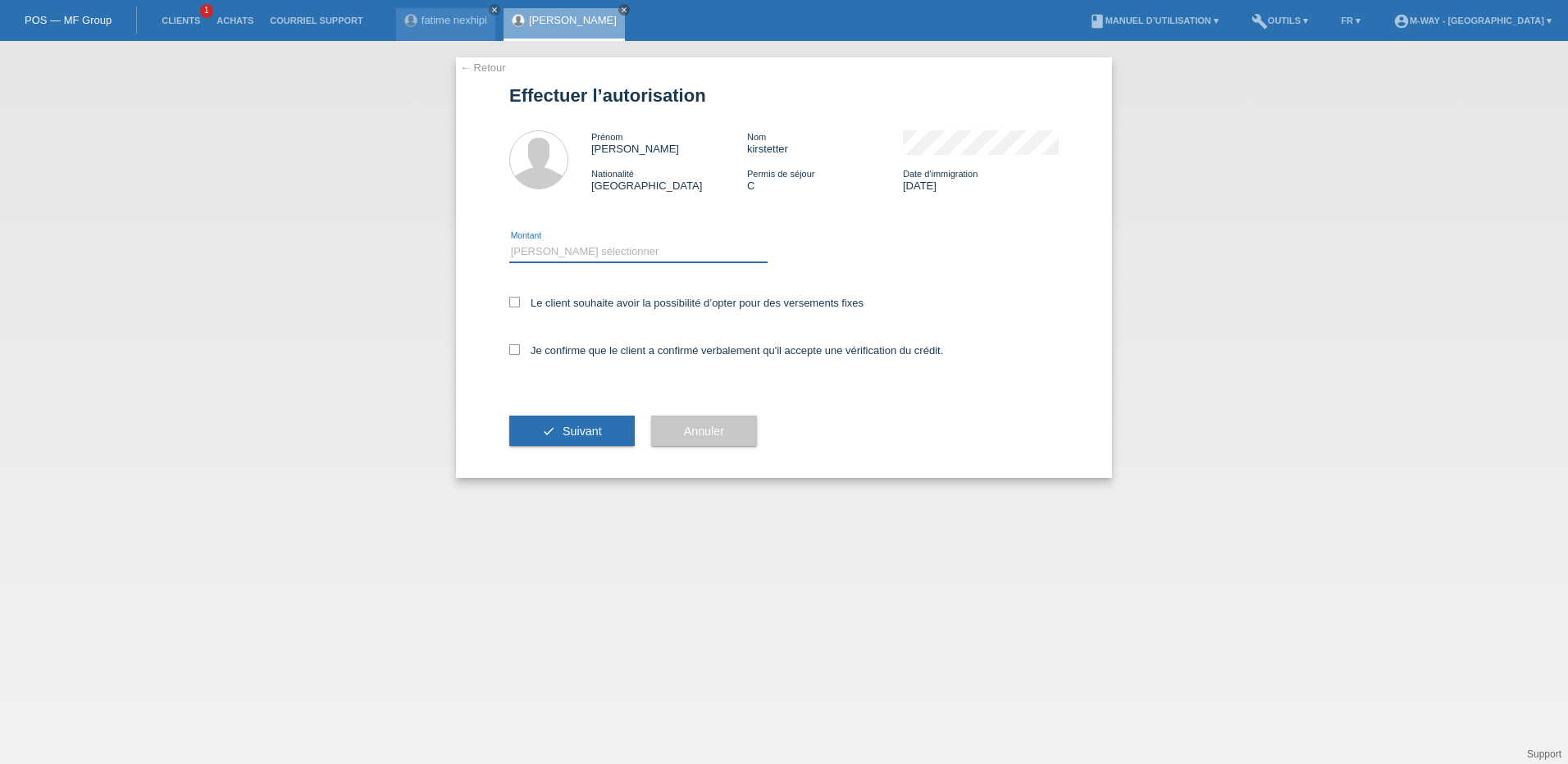
click at [590, 256] on select "Veuillez sélectionner CHF 1.00 - CHF 499.00 CHF 500.00 - CHF 1'999.00 CHF 2'000…" at bounding box center [639, 252] width 258 height 19
select select "3"
click at [510, 242] on select "Veuillez sélectionner CHF 1.00 - CHF 499.00 CHF 500.00 - CHF 1'999.00 CHF 2'000…" at bounding box center [639, 252] width 258 height 19
click at [515, 306] on icon at bounding box center [515, 302] width 11 height 11
click at [515, 306] on input "Le client souhaite avoir la possibilité d’opter pour des versements fixes" at bounding box center [515, 302] width 11 height 11
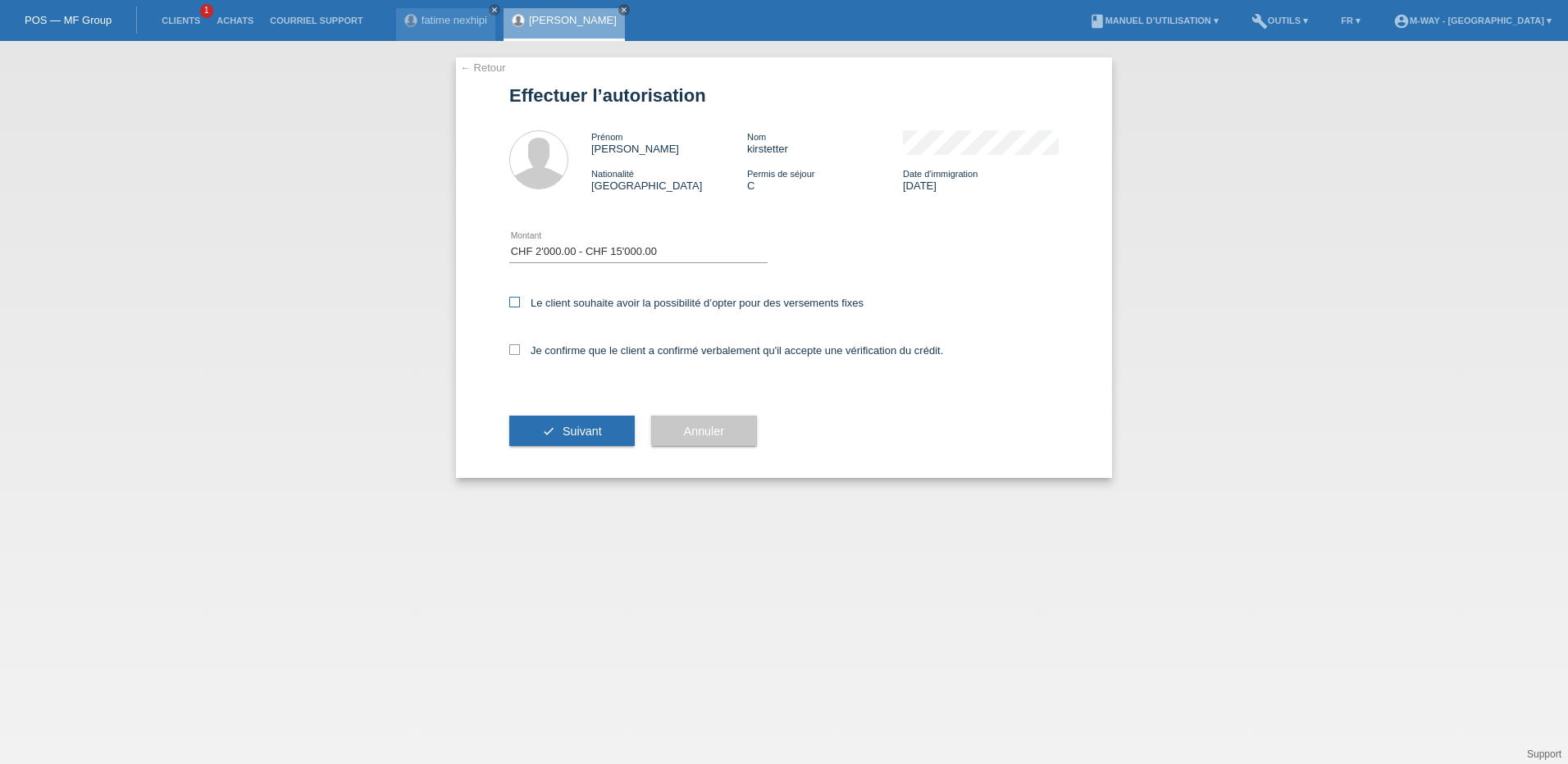
checkbox input "true"
click at [515, 346] on icon at bounding box center [515, 350] width 11 height 11
click at [515, 346] on input "Je confirme que le client a confirmé verbalement qu'il accepte une vérification…" at bounding box center [515, 350] width 11 height 11
checkbox input "true"
click at [535, 418] on button "check Suivant" at bounding box center [572, 431] width 125 height 31
